Goal: Information Seeking & Learning: Find specific fact

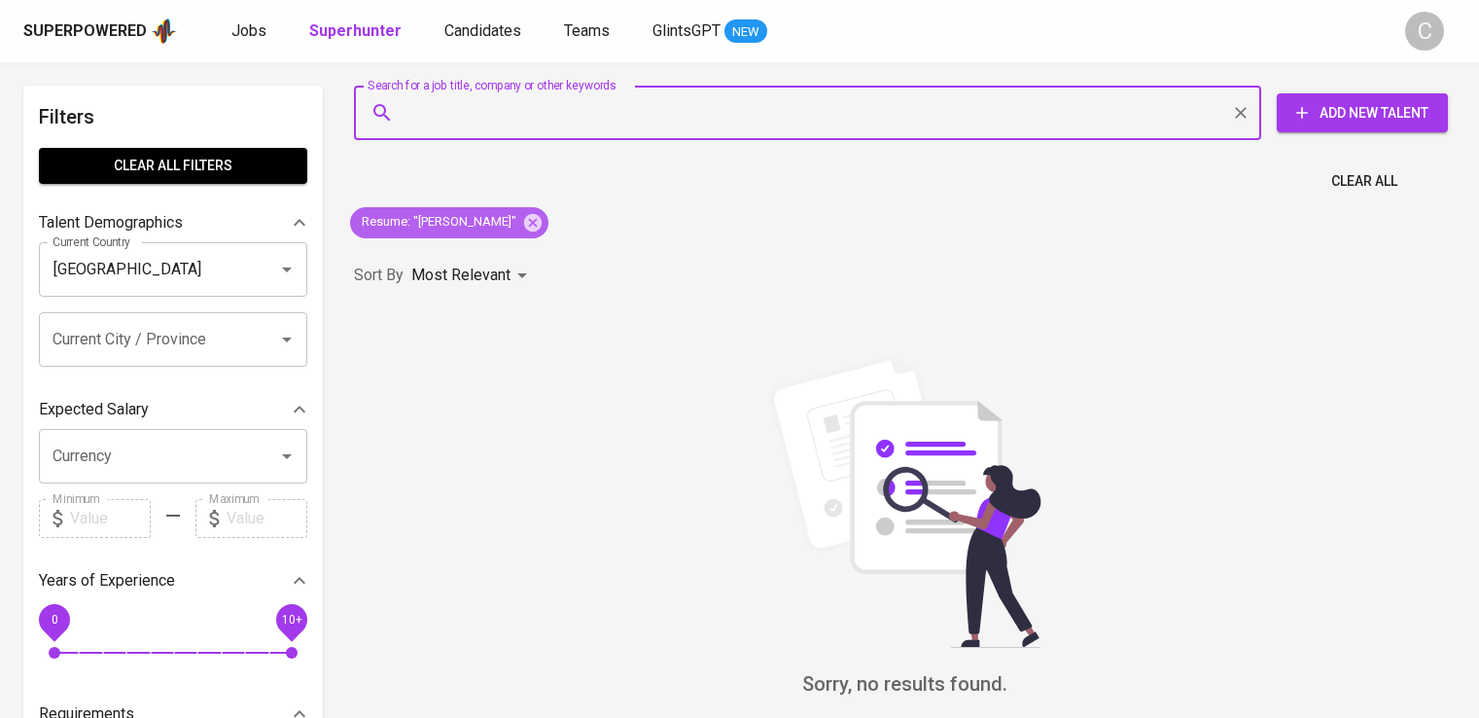
click at [542, 221] on icon at bounding box center [533, 222] width 18 height 18
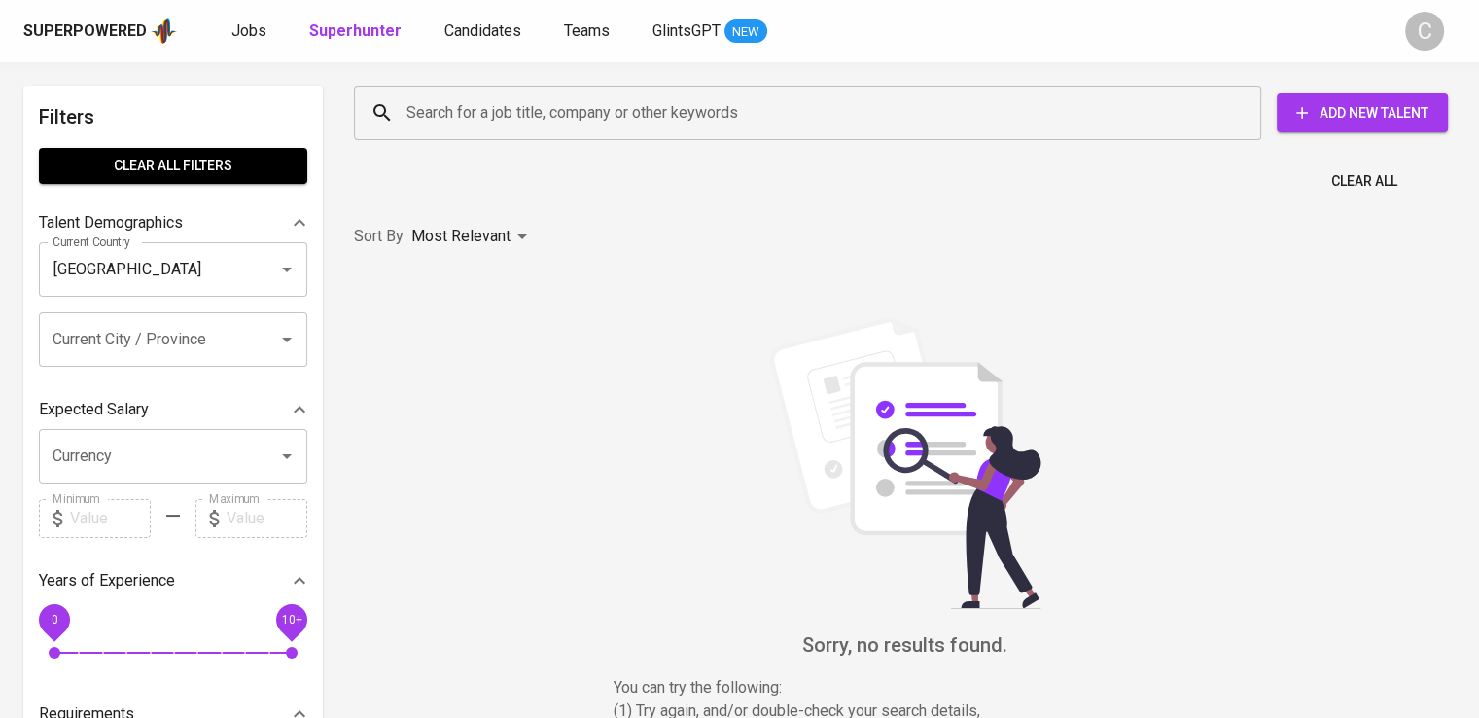
click at [711, 93] on div "Search for a job title, company or other keywords" at bounding box center [807, 113] width 907 height 54
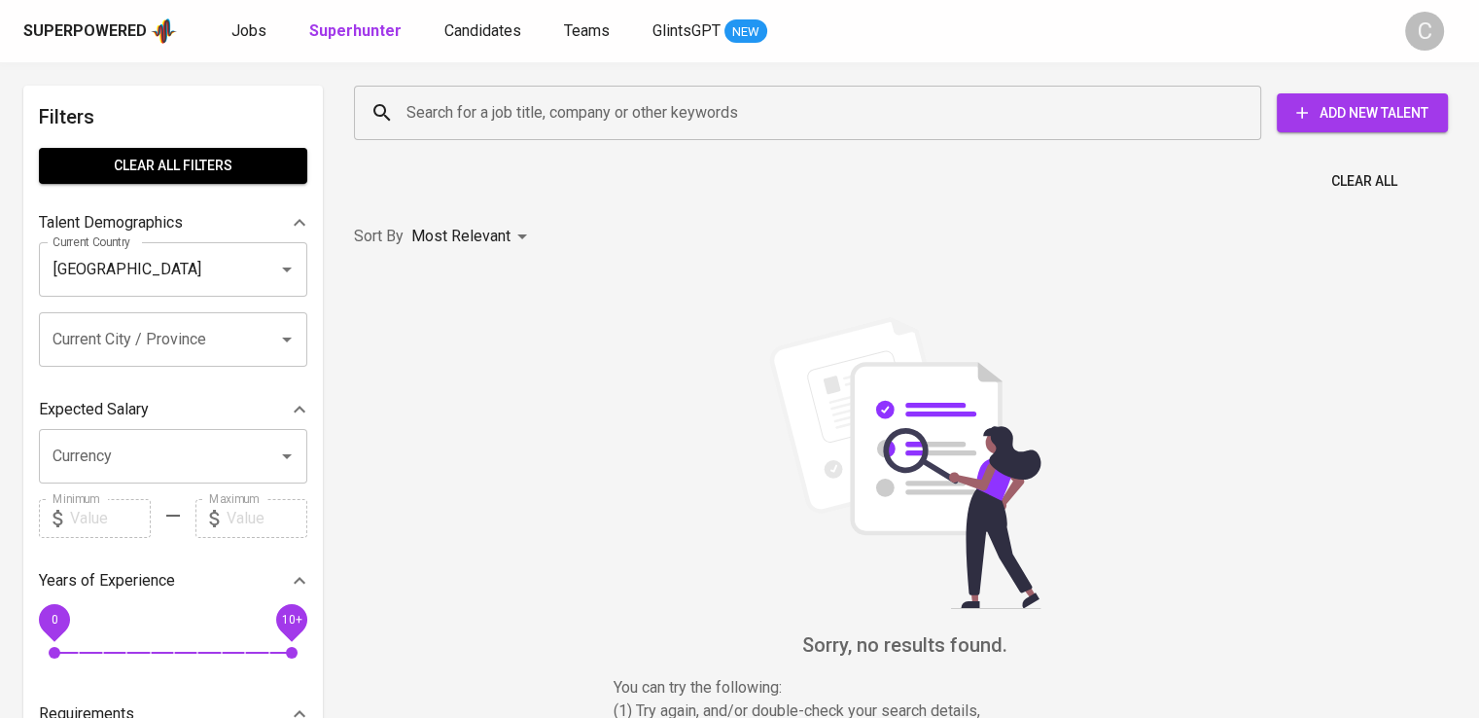
click at [711, 93] on div "Search for a job title, company or other keywords" at bounding box center [807, 113] width 907 height 54
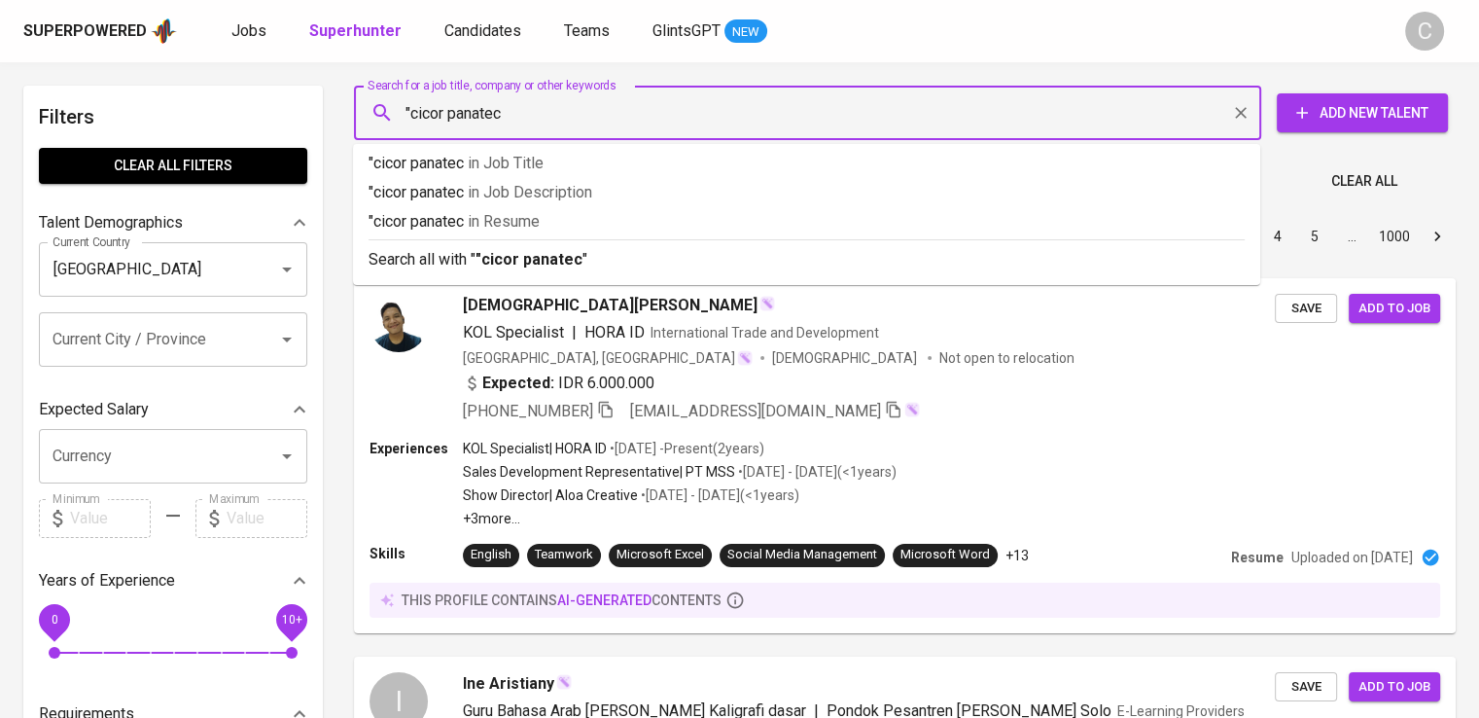
type input ""cicor panatec""
click at [730, 226] on p ""cicor panatec" in [GEOGRAPHIC_DATA]" at bounding box center [807, 221] width 876 height 23
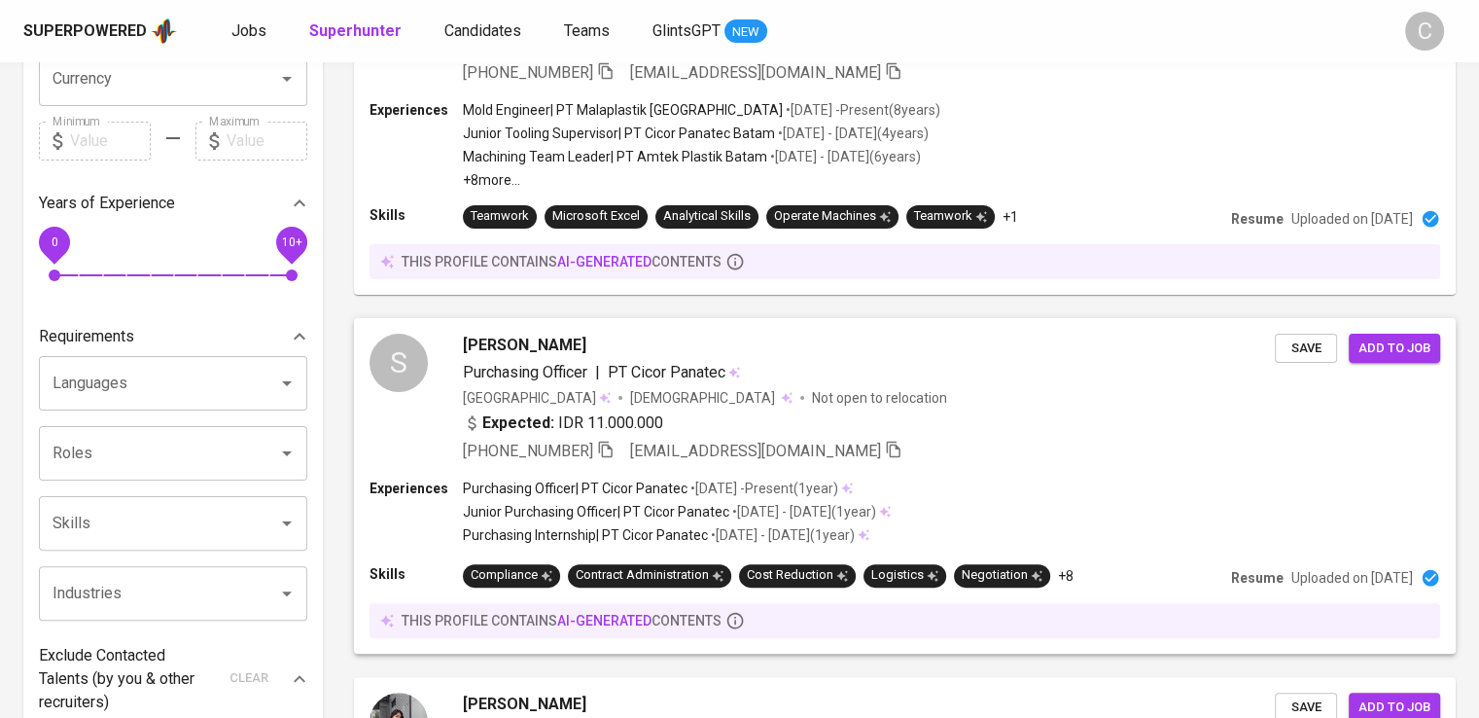
scroll to position [459, 0]
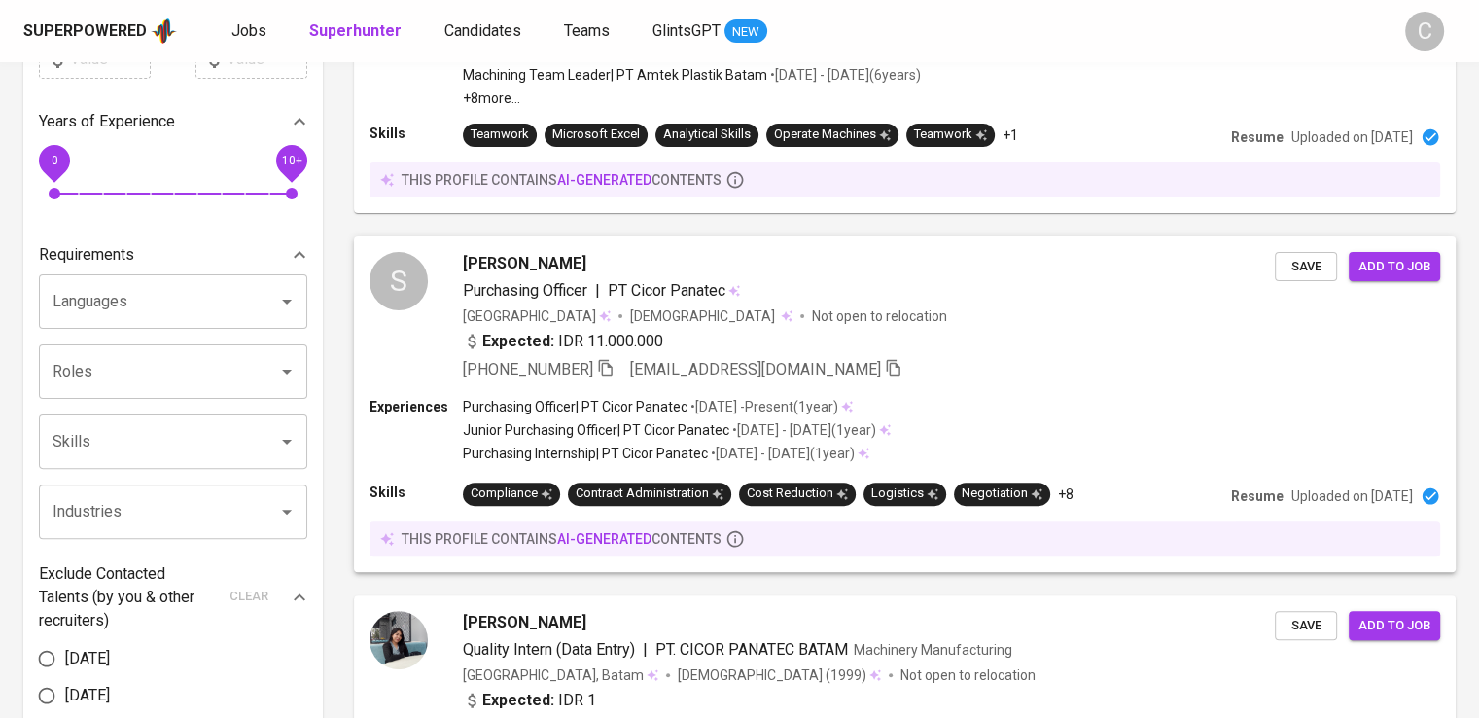
click at [634, 353] on div "Expected: IDR 11.000.000" at bounding box center [869, 344] width 812 height 28
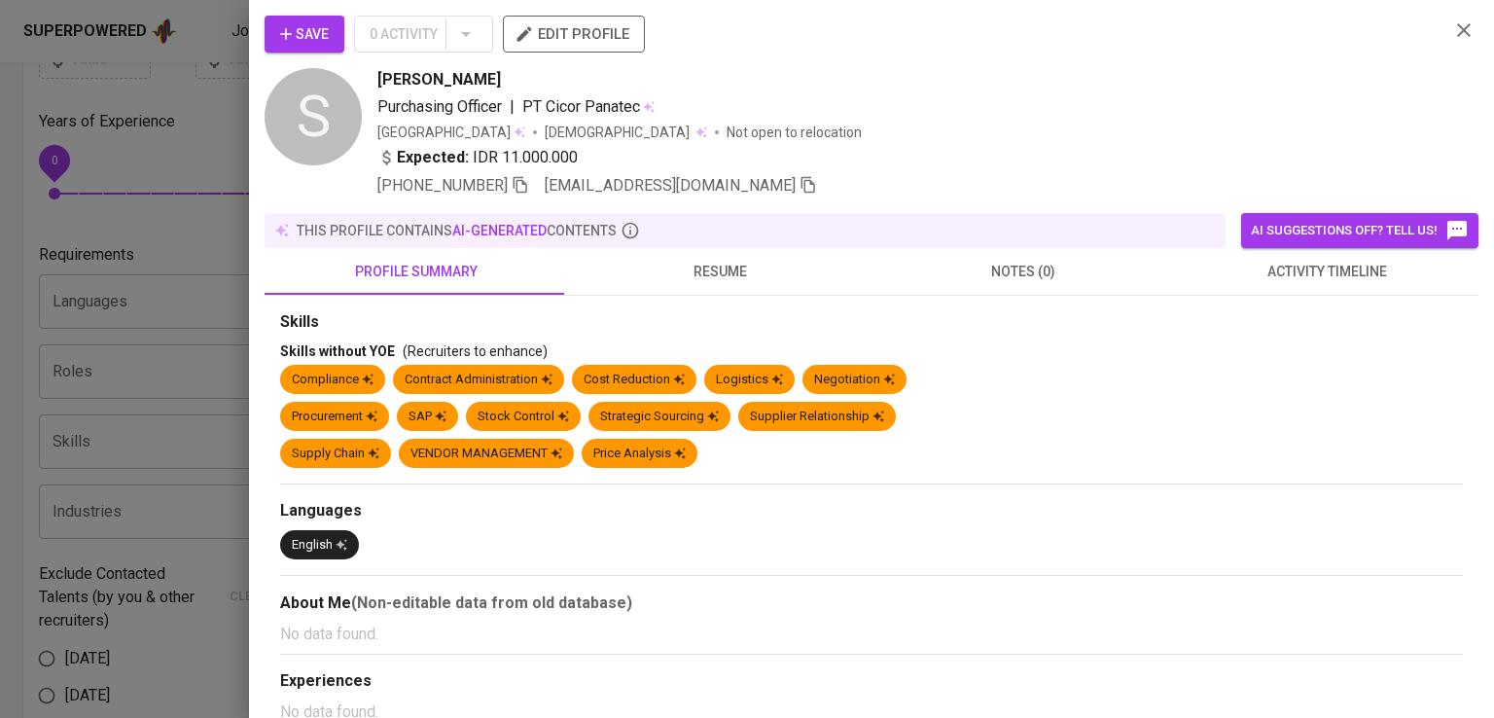
click at [1124, 157] on div "Expected: IDR 11.000.000" at bounding box center [905, 160] width 1056 height 28
click at [523, 179] on icon "button" at bounding box center [521, 185] width 18 height 18
click at [181, 231] on div at bounding box center [747, 359] width 1494 height 718
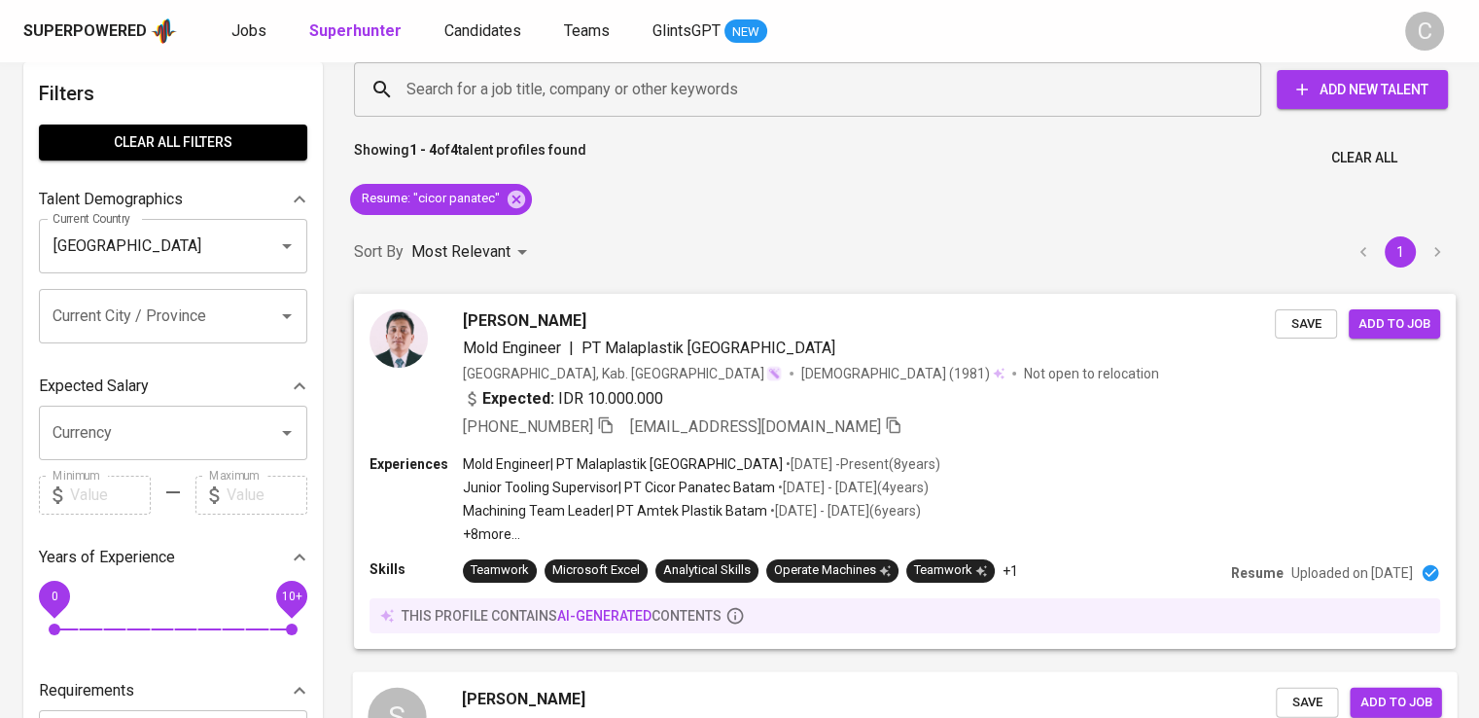
scroll to position [0, 0]
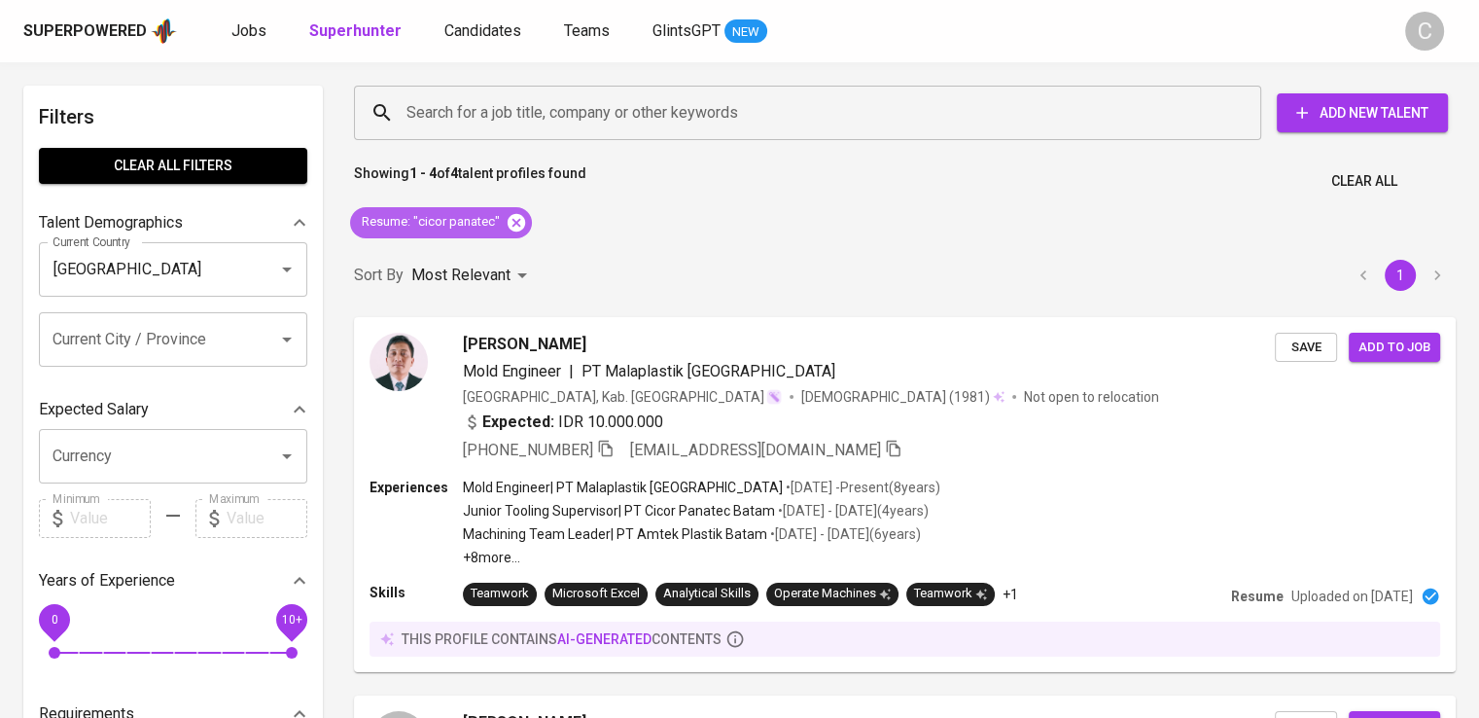
click at [507, 215] on icon at bounding box center [516, 222] width 21 height 21
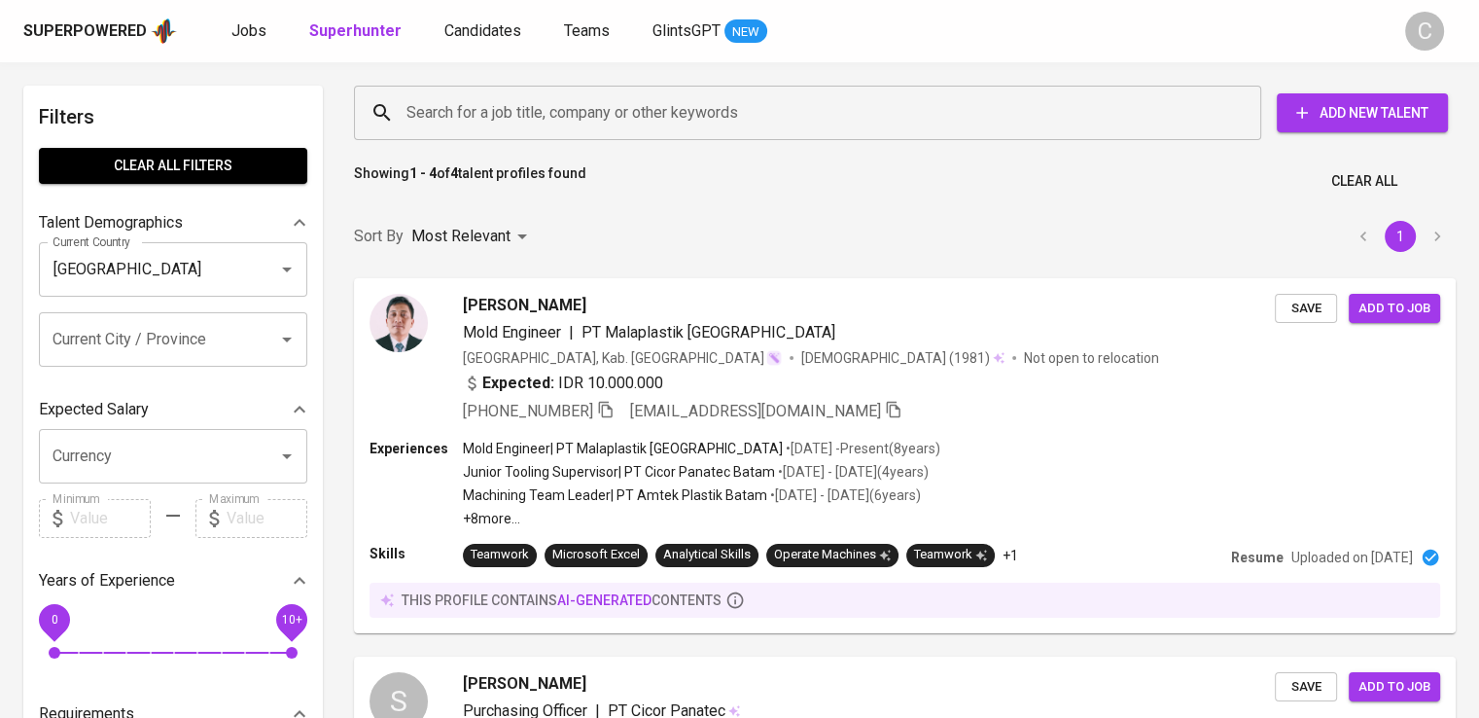
click at [648, 87] on div "Search for a job title, company or other keywords" at bounding box center [807, 113] width 907 height 54
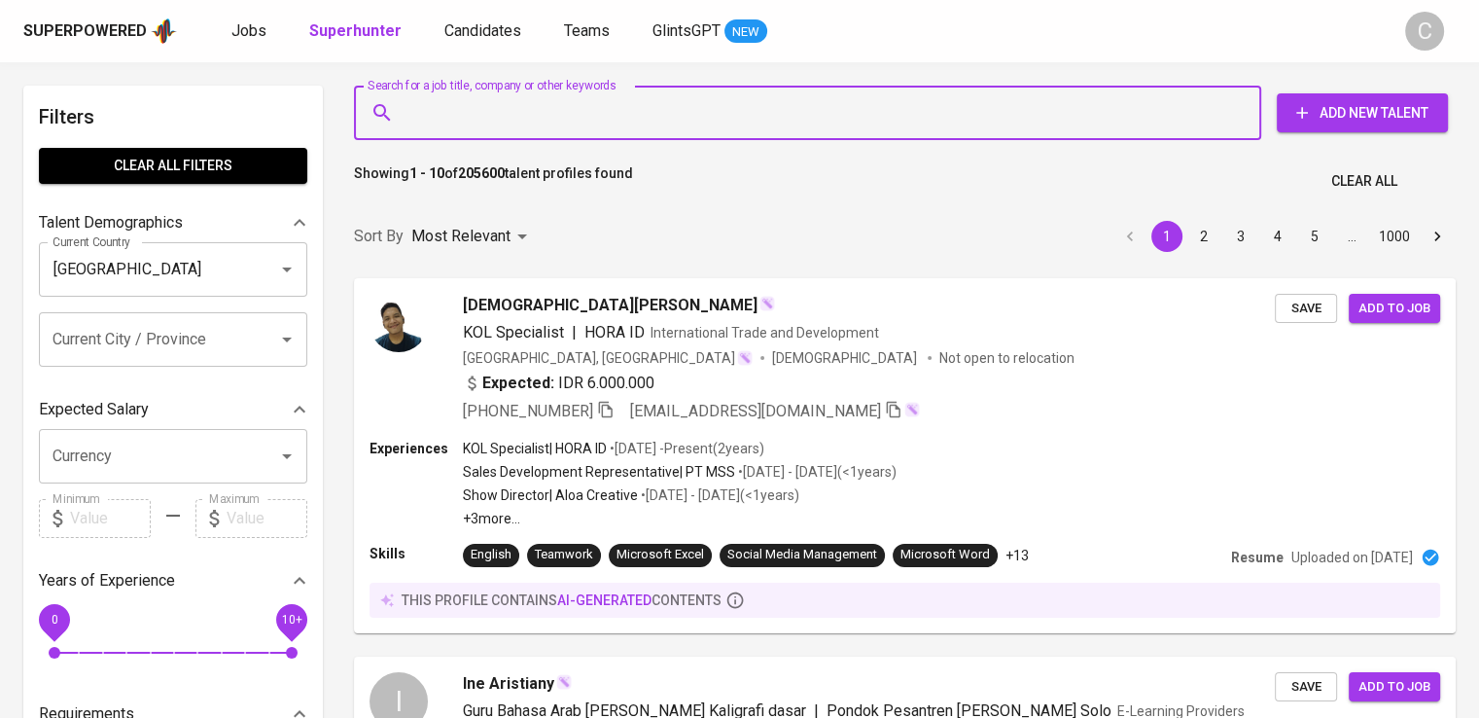
click at [670, 102] on input "Search for a job title, company or other keywords" at bounding box center [813, 112] width 822 height 37
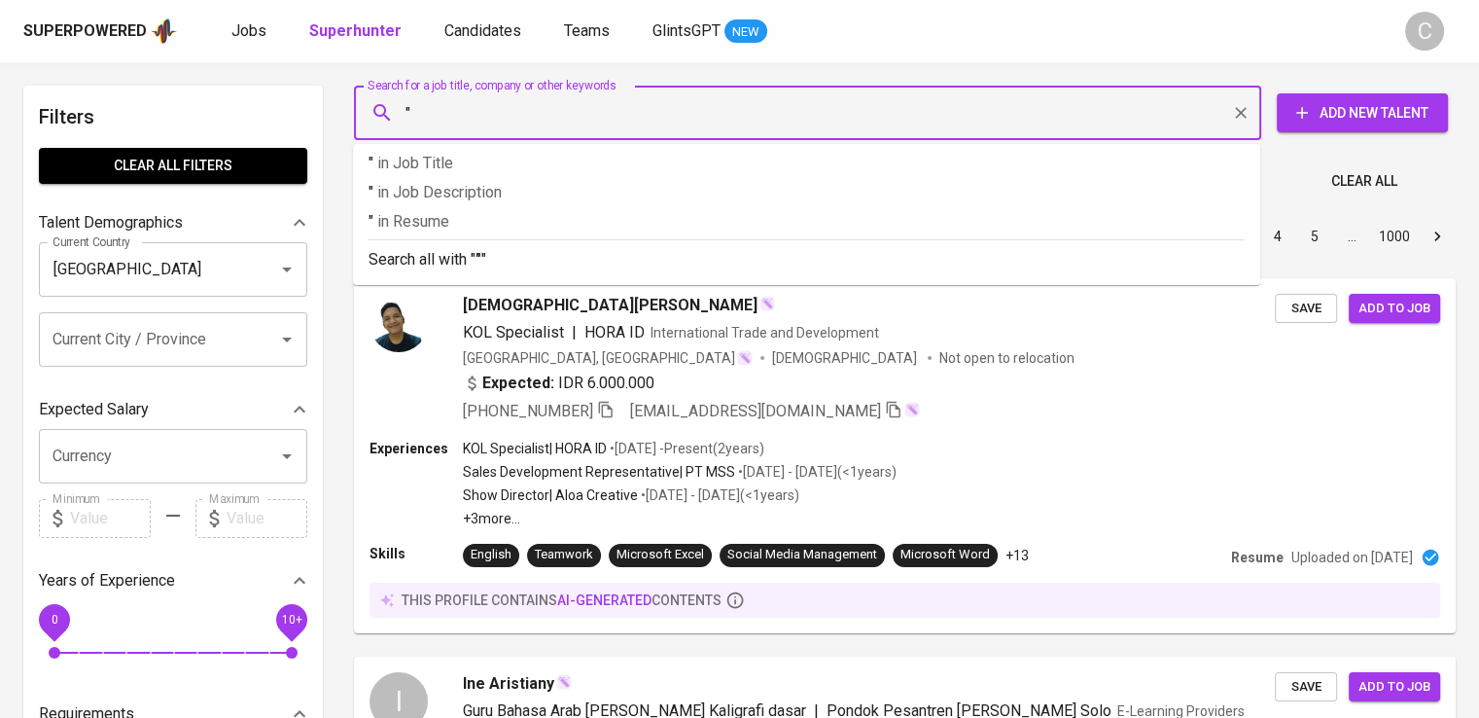
paste input "Panca [PERSON_NAME]"
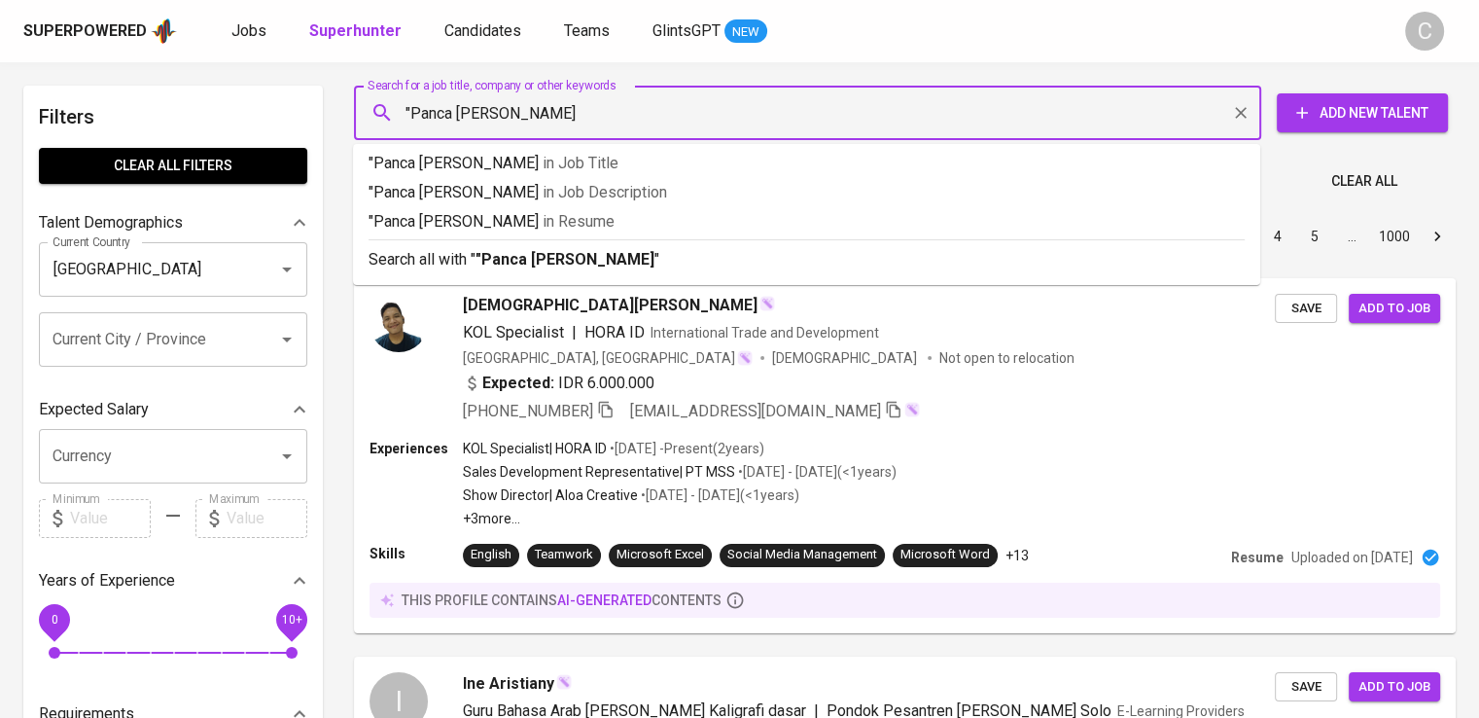
type input ""Panca [PERSON_NAME]""
click at [669, 231] on p ""Panca [PERSON_NAME]" in [GEOGRAPHIC_DATA]" at bounding box center [807, 221] width 876 height 23
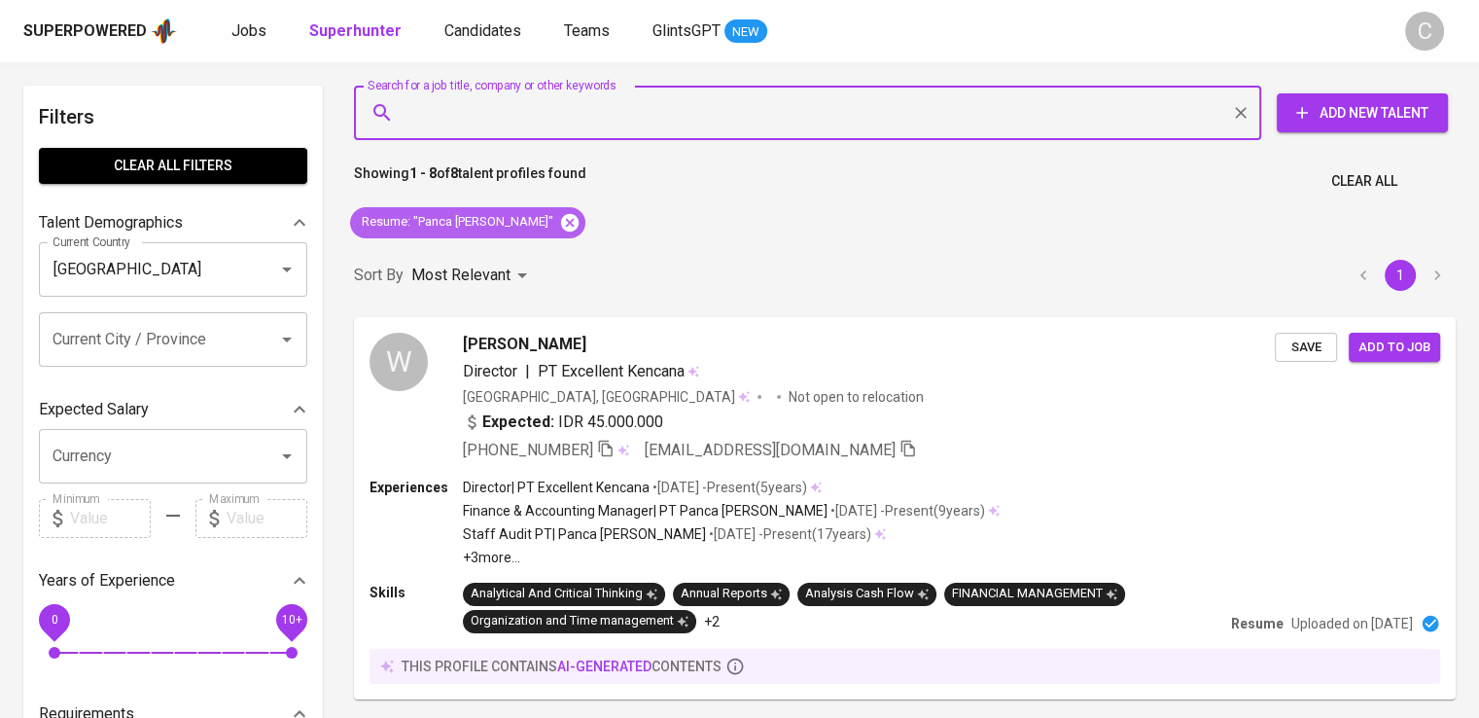
click at [561, 222] on icon at bounding box center [570, 222] width 18 height 18
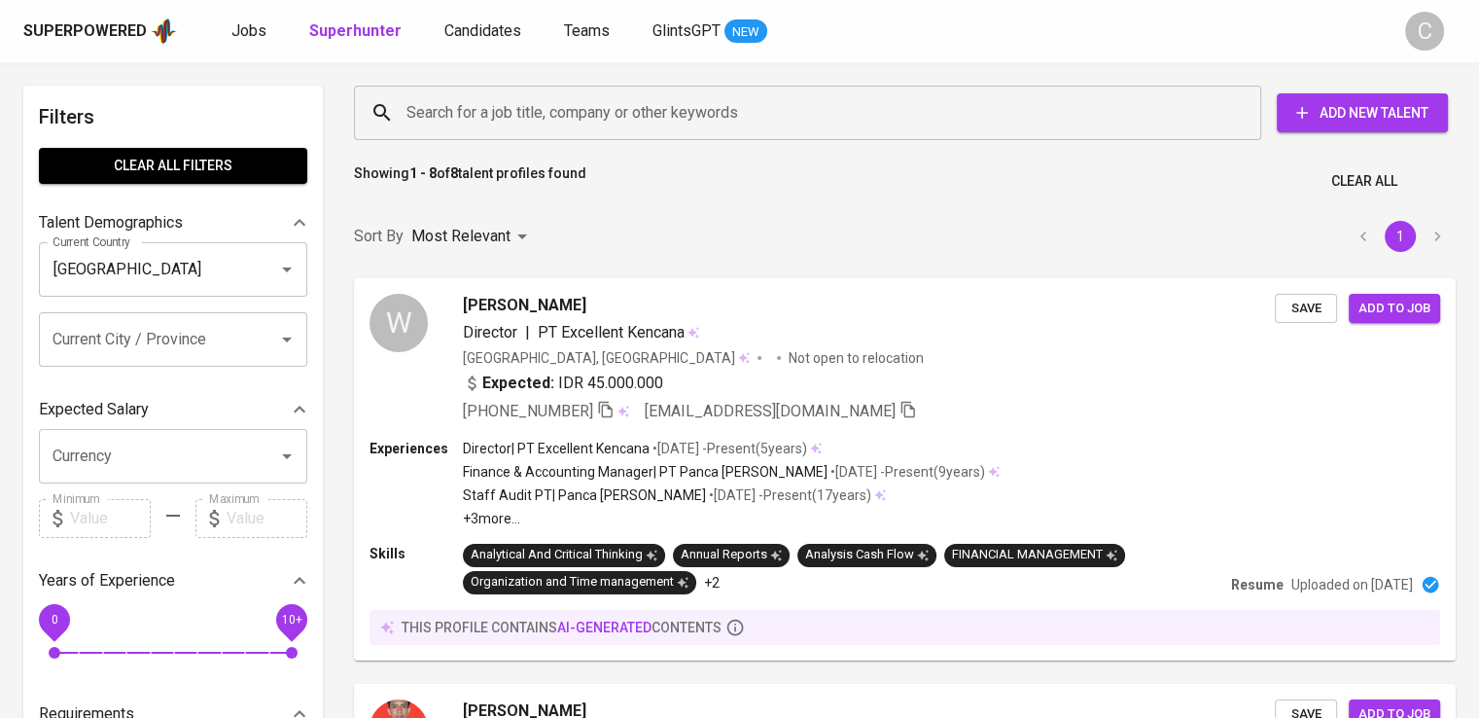
click at [584, 125] on input "Search for a job title, company or other keywords" at bounding box center [813, 112] width 822 height 37
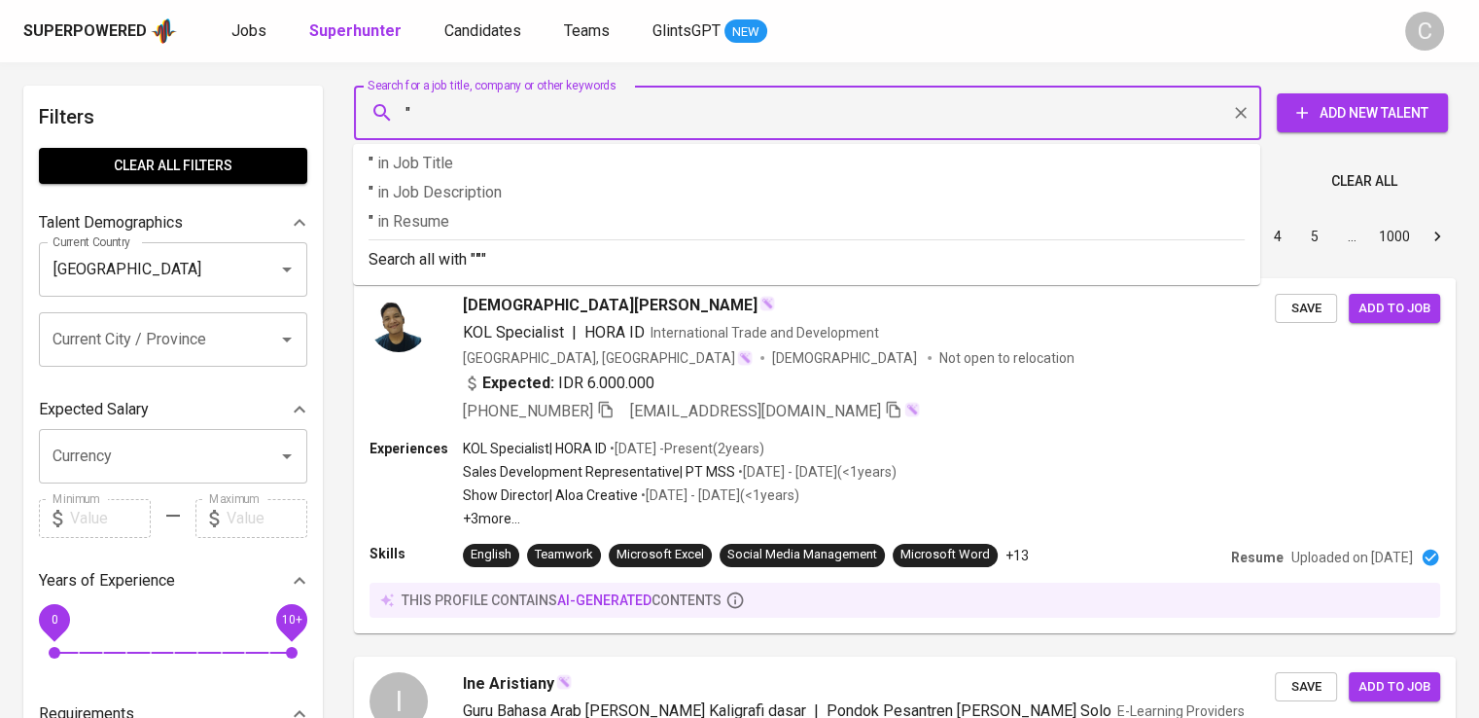
paste input "Hon [PERSON_NAME]"
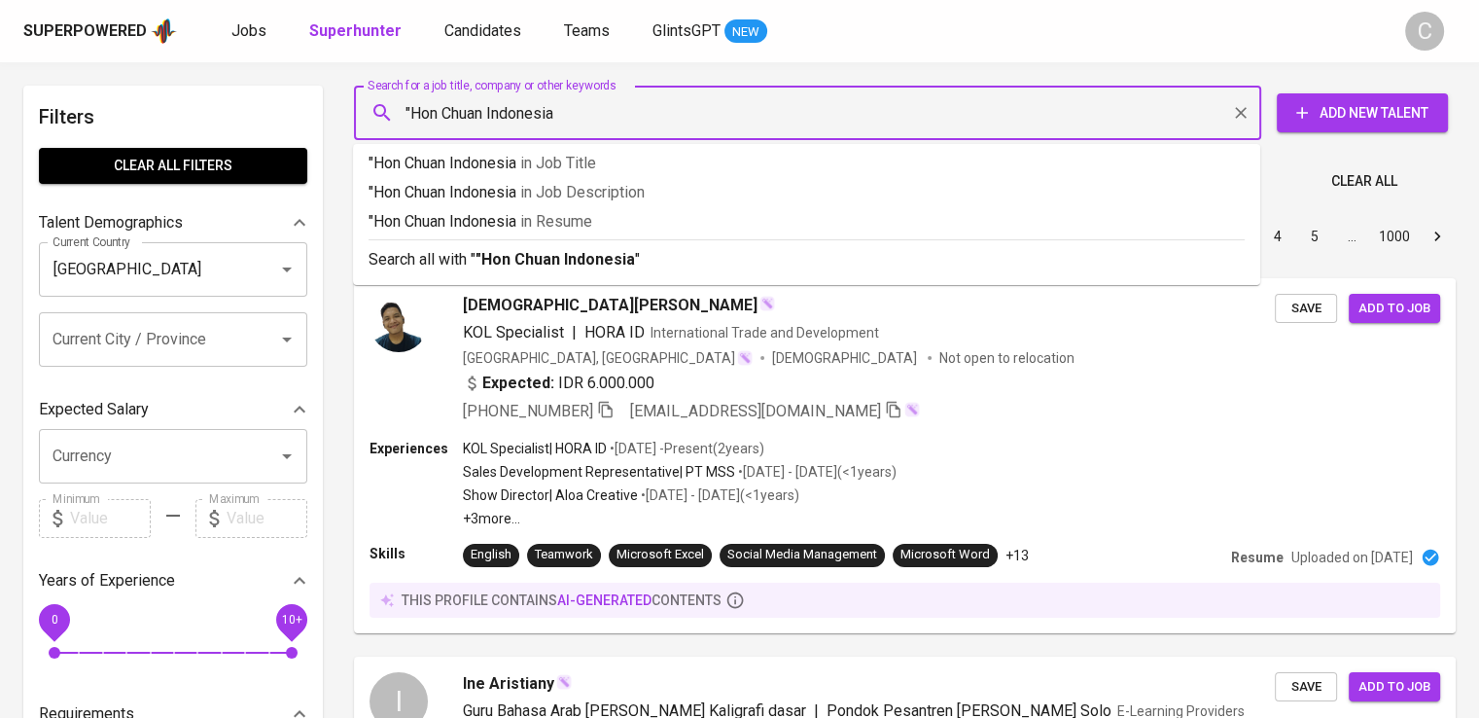
type input ""Hon Chuan Indonesia""
click at [556, 233] on li ""Hon Chuan Indonesia" in Resume" at bounding box center [806, 224] width 907 height 29
